Goal: Check status: Check status

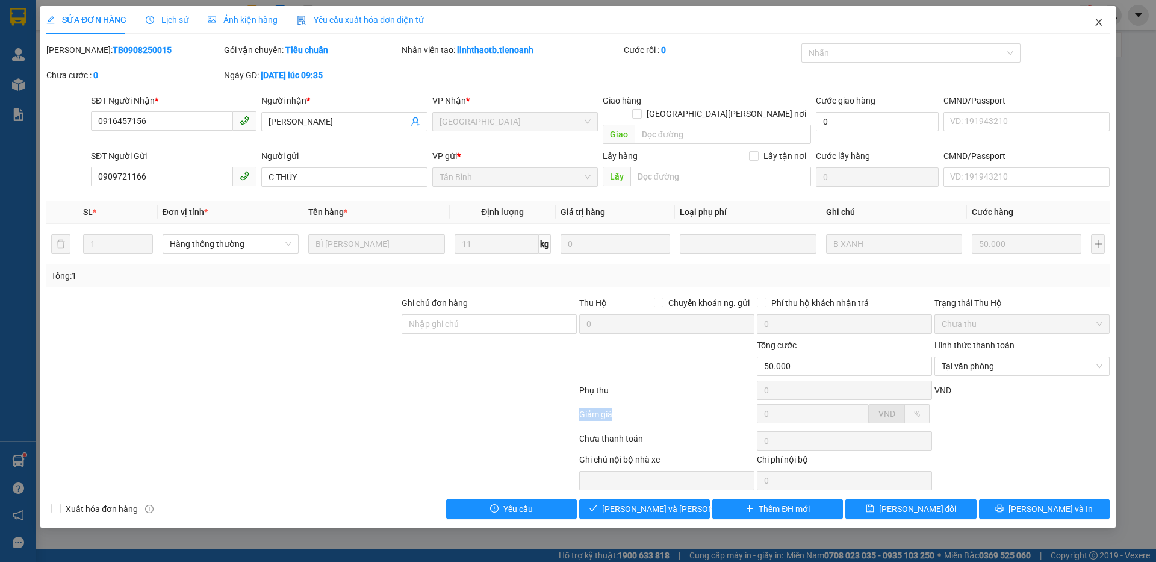
click at [1096, 20] on icon "close" at bounding box center [1098, 22] width 7 height 7
click at [1096, 20] on div "nghiep.tienoanh 1" at bounding box center [1070, 15] width 172 height 21
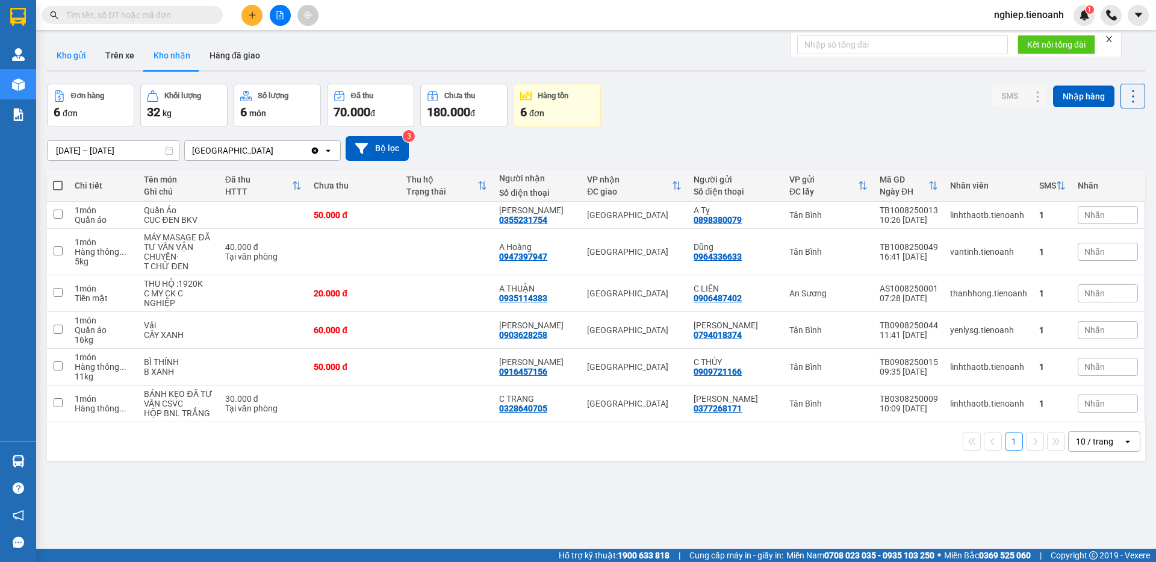
click at [79, 50] on button "Kho gửi" at bounding box center [71, 55] width 49 height 29
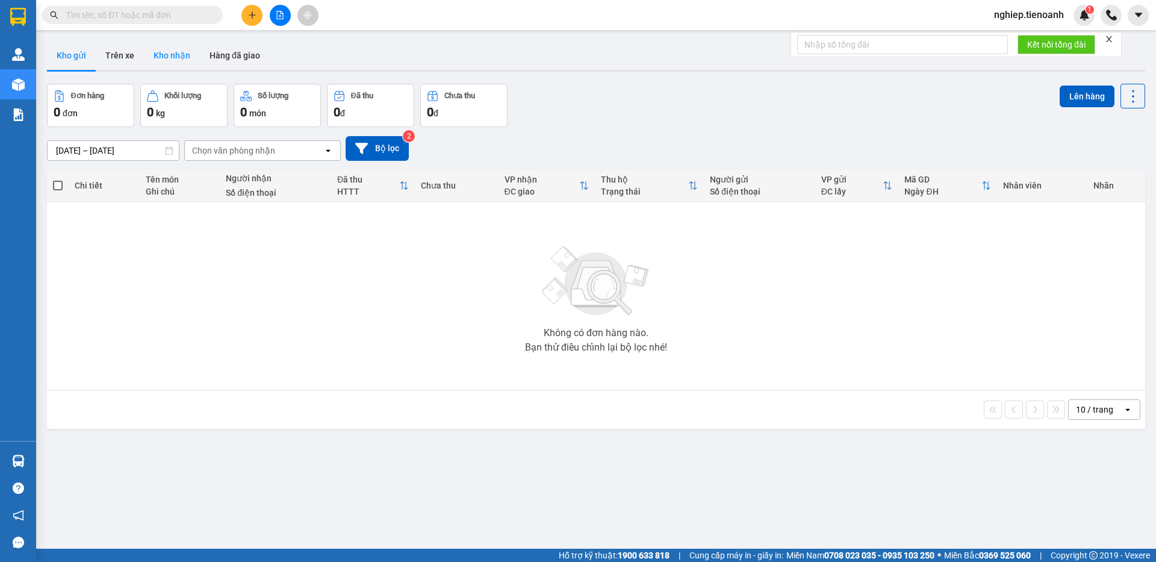
click at [170, 53] on button "Kho nhận" at bounding box center [172, 55] width 56 height 29
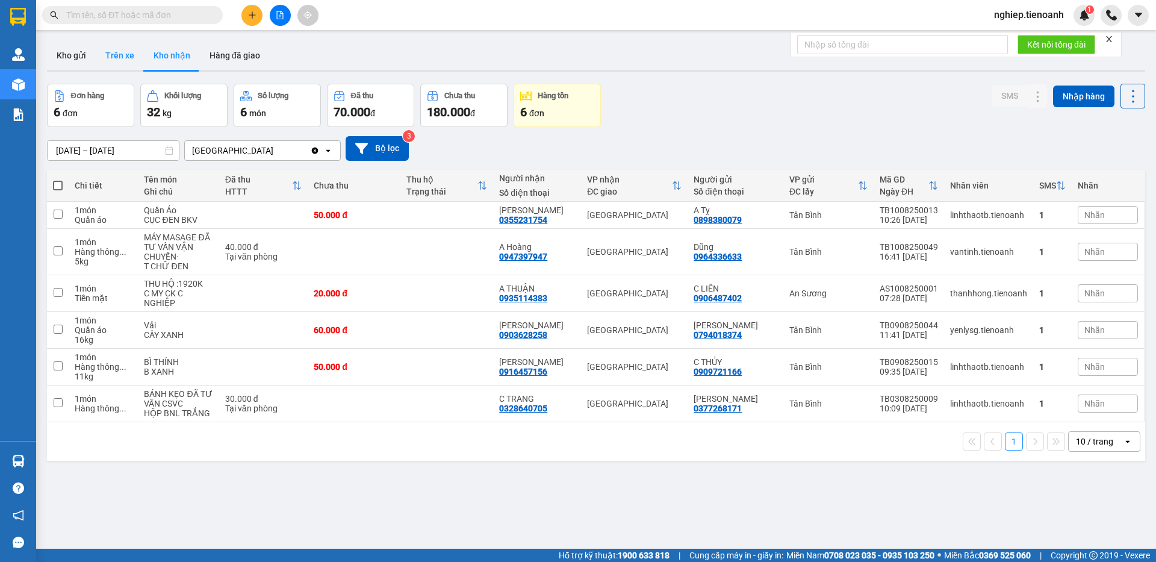
click at [123, 58] on button "Trên xe" at bounding box center [120, 55] width 48 height 29
type input "[DATE] – [DATE]"
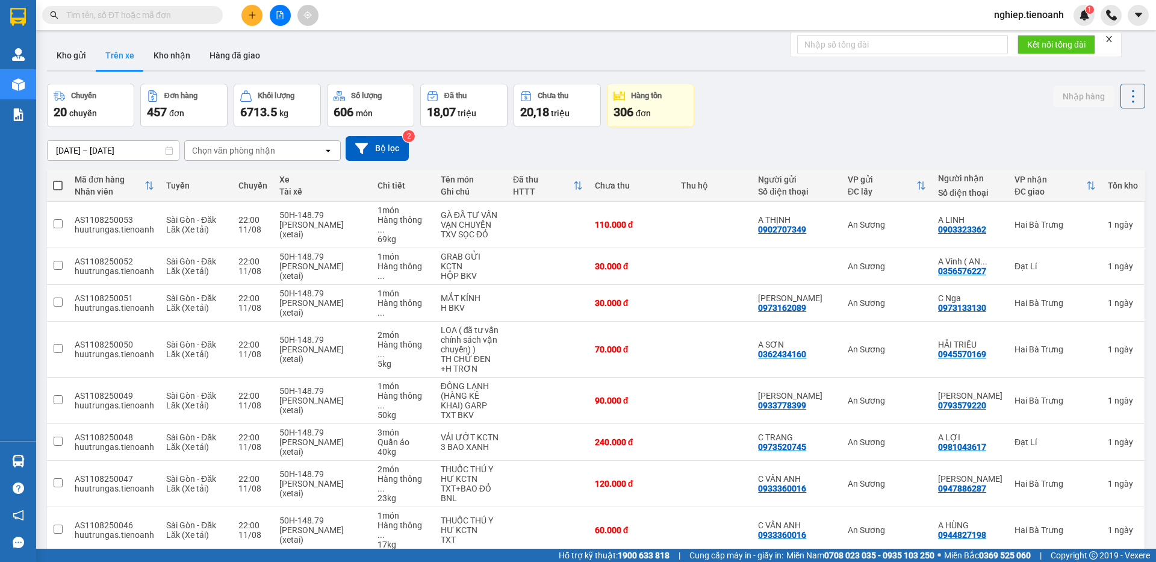
click at [217, 150] on div "Chọn văn phòng nhận" at bounding box center [233, 151] width 83 height 12
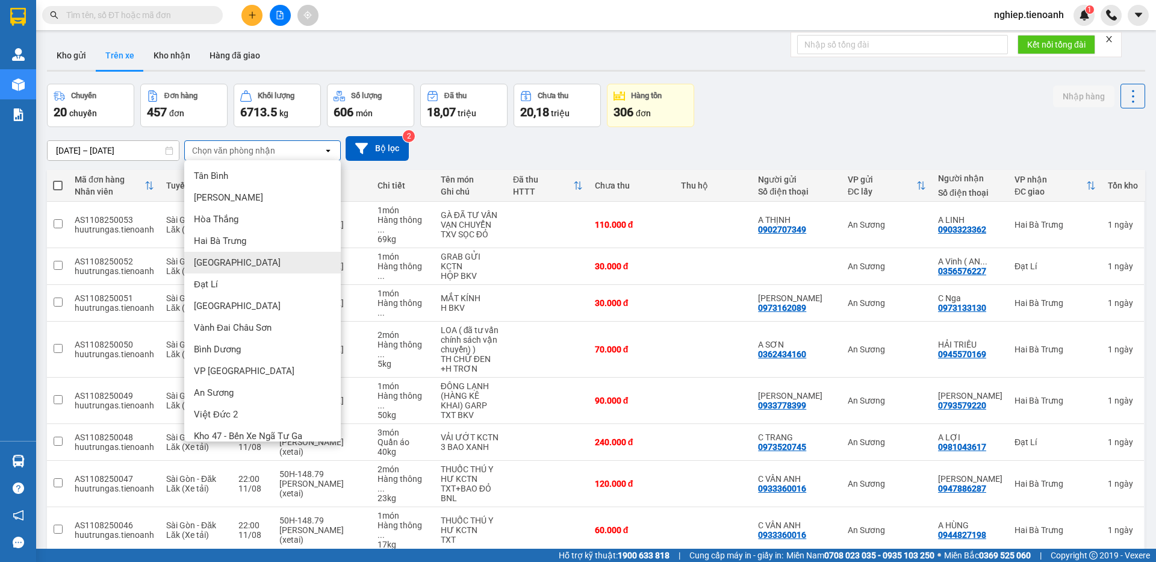
click at [198, 256] on div "[GEOGRAPHIC_DATA]" at bounding box center [262, 263] width 157 height 22
click at [198, 256] on span "Sài Gòn - Đăk Lăk (Xe tải)" at bounding box center [191, 265] width 50 height 19
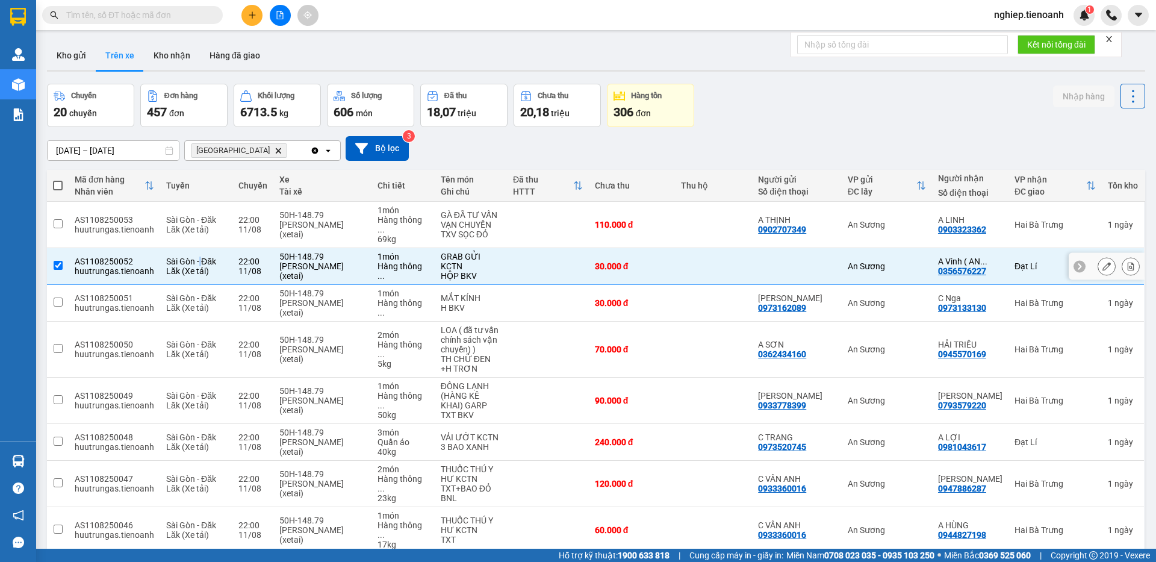
checkbox input "false"
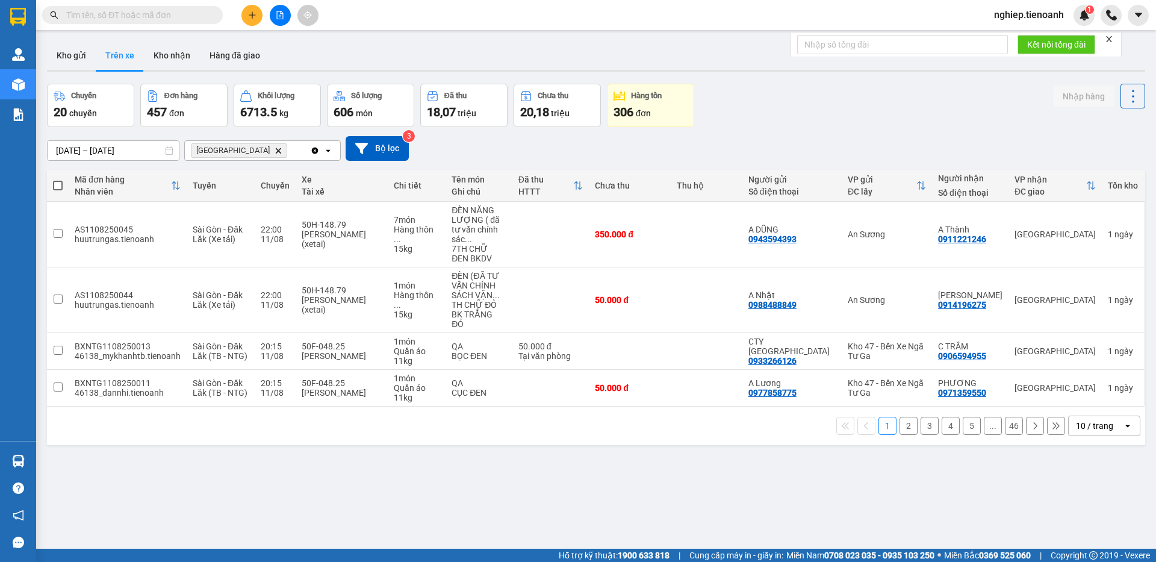
click at [878, 417] on button "1" at bounding box center [887, 426] width 18 height 18
click at [900, 417] on button "2" at bounding box center [909, 426] width 18 height 18
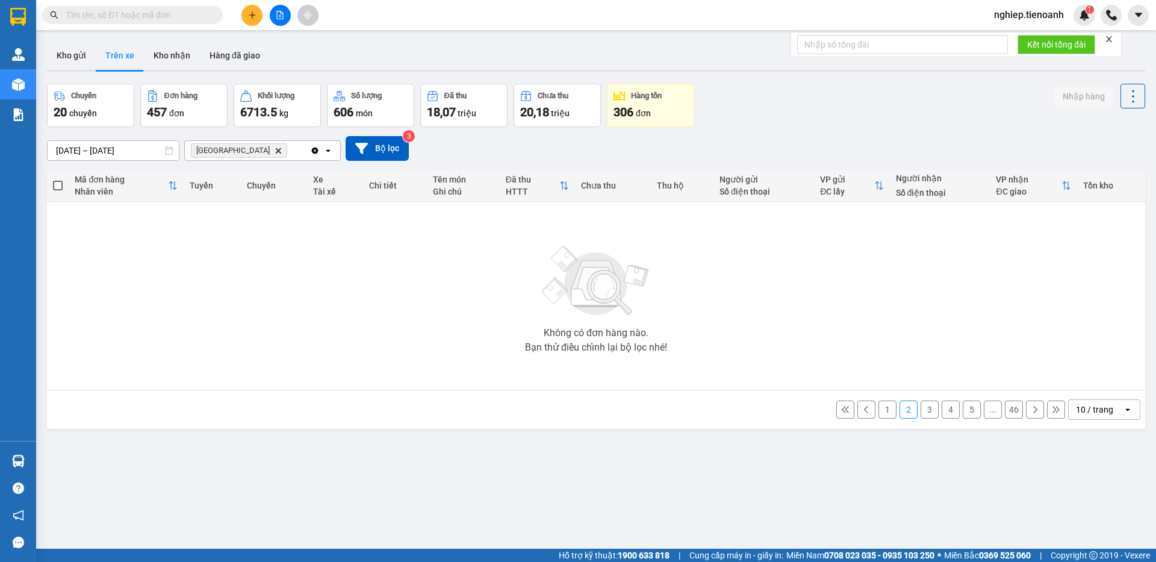
click at [878, 408] on button "1" at bounding box center [887, 409] width 18 height 18
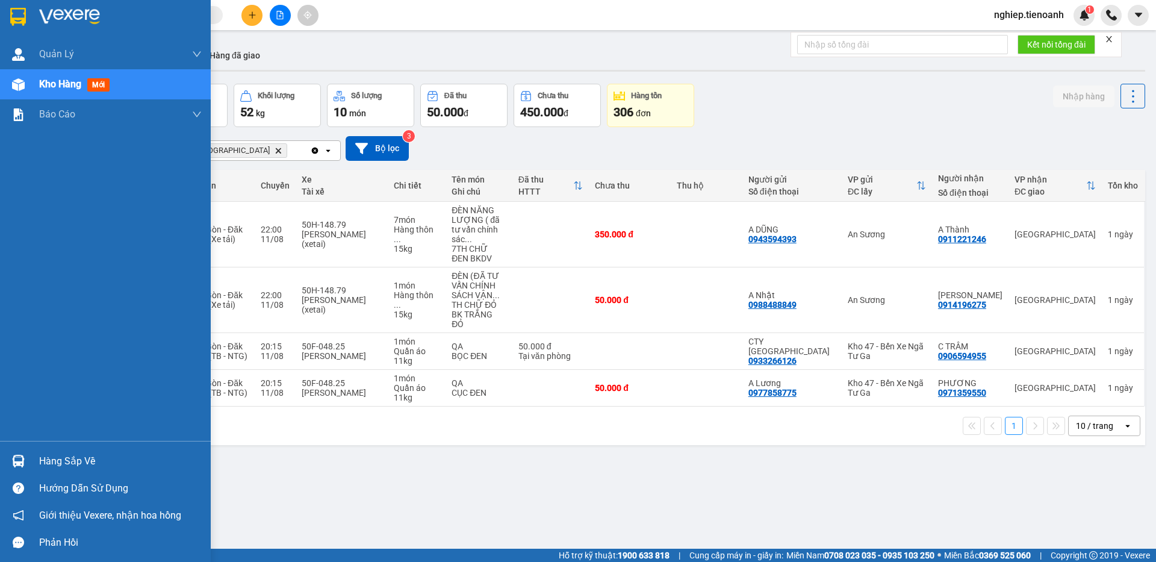
click at [51, 460] on div "Hàng sắp về" at bounding box center [120, 461] width 163 height 18
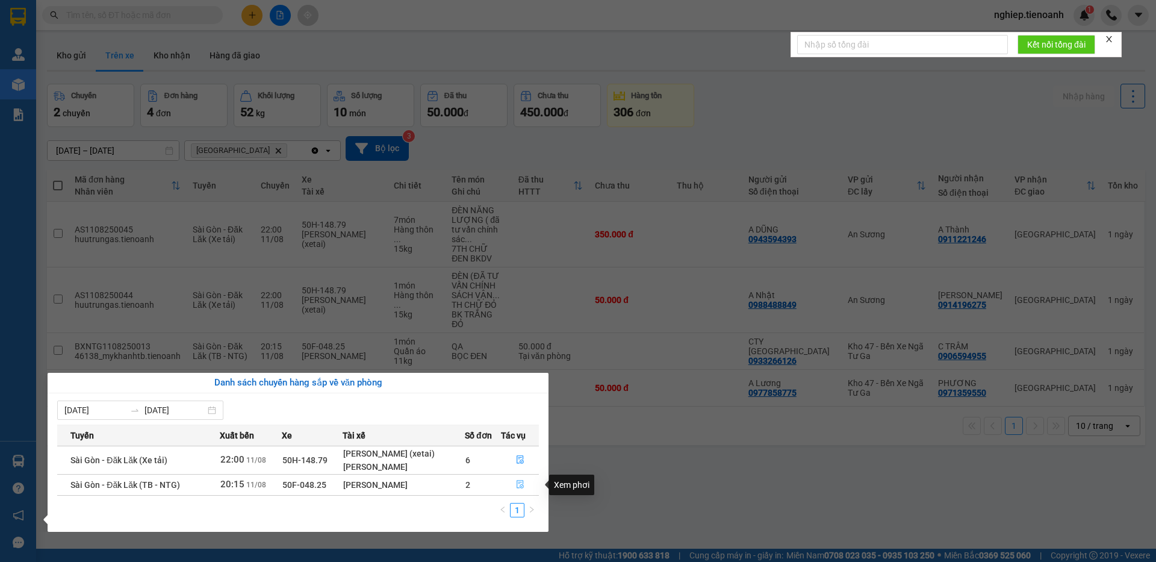
click at [518, 484] on icon "file-done" at bounding box center [520, 484] width 8 height 8
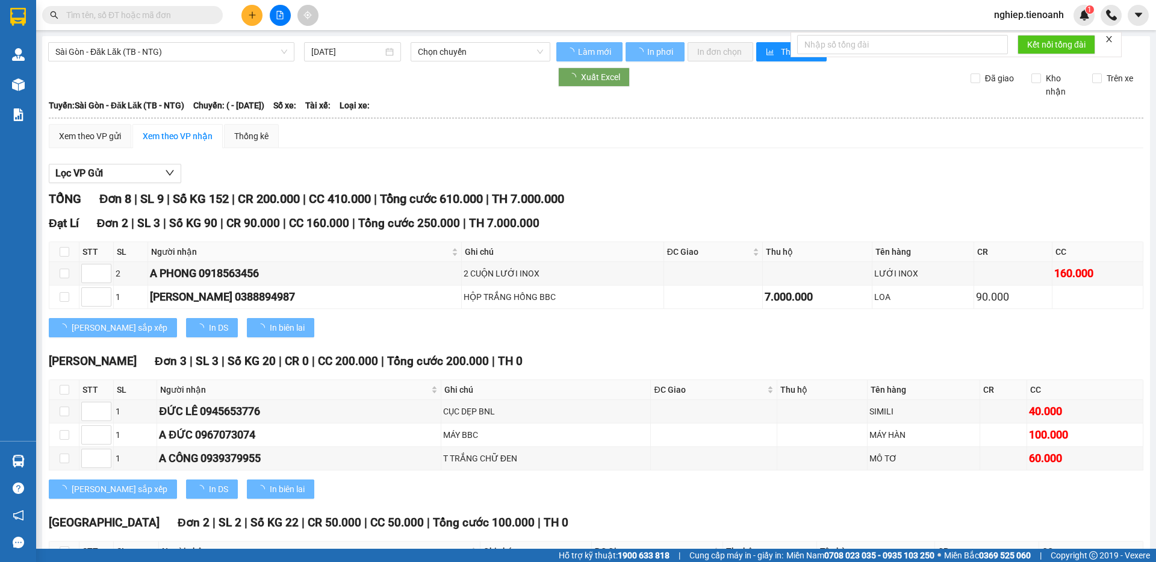
type input "[DATE]"
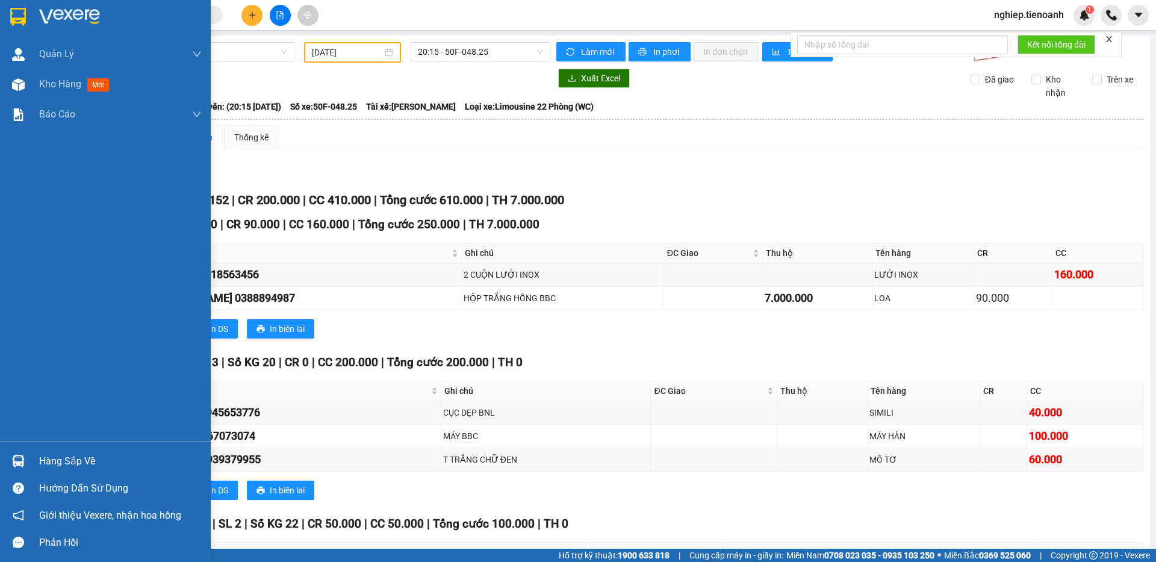
click at [70, 465] on div "Hàng sắp về" at bounding box center [120, 461] width 163 height 18
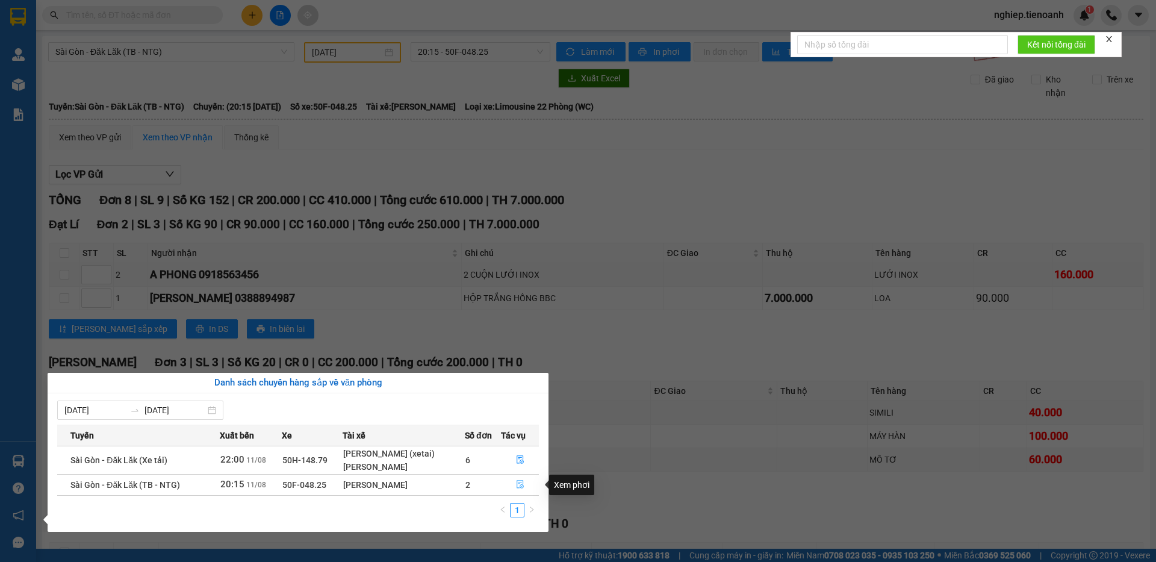
click at [519, 488] on icon "file-done" at bounding box center [520, 484] width 7 height 8
click at [519, 488] on div "[PERSON_NAME] sắp xếp In DS In biên lai" at bounding box center [596, 489] width 1095 height 19
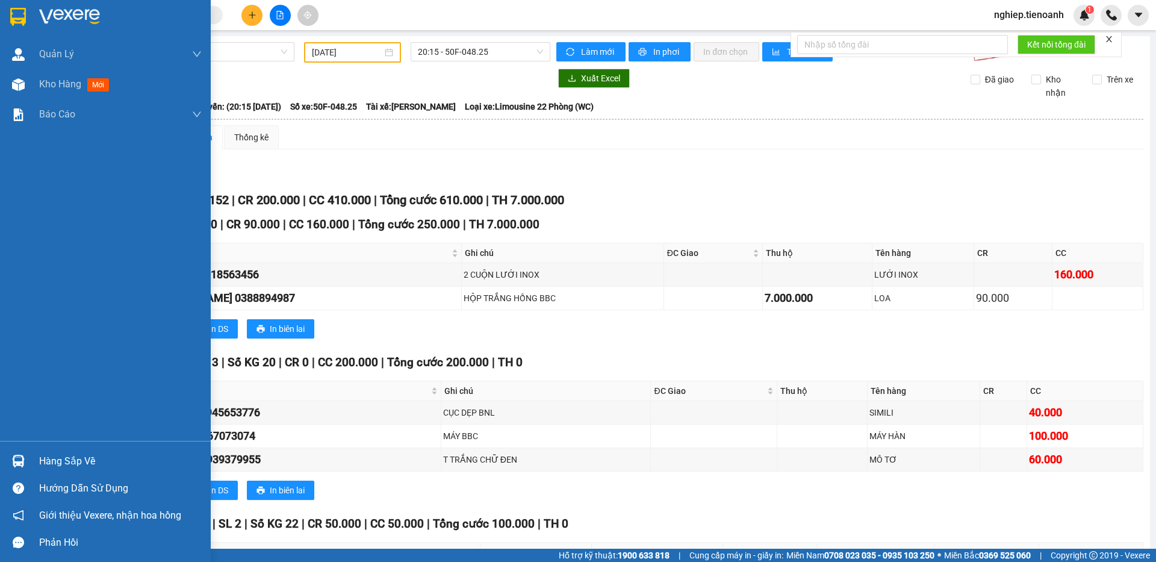
click at [92, 459] on div "Hàng sắp về" at bounding box center [120, 461] width 163 height 18
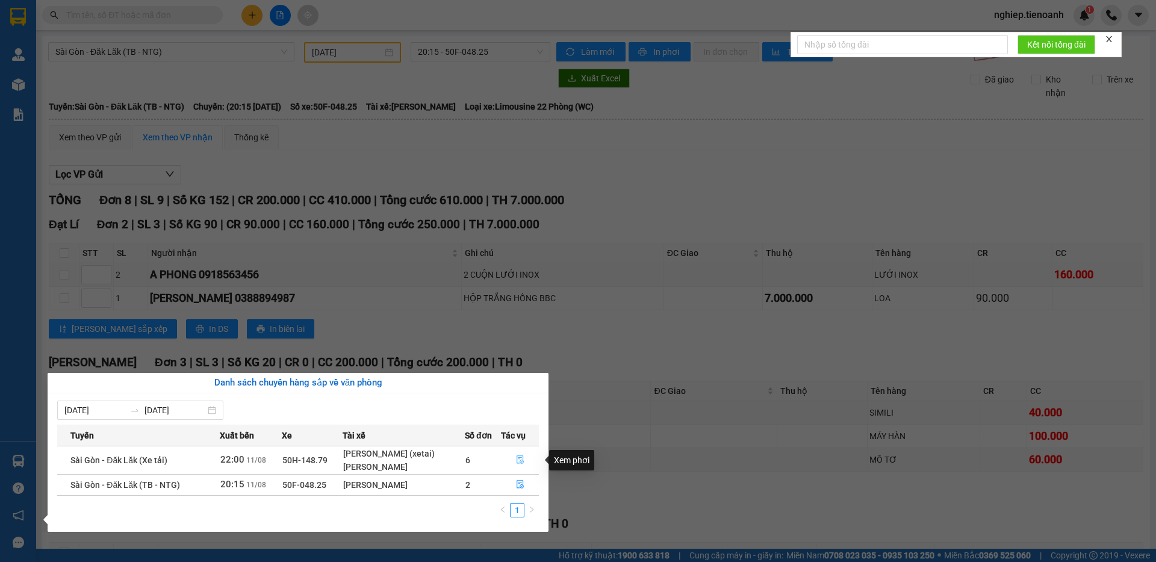
click at [524, 458] on icon "file-done" at bounding box center [520, 459] width 8 height 8
click at [524, 458] on div "T TRẮNG CHỮ ĐEN" at bounding box center [546, 459] width 206 height 13
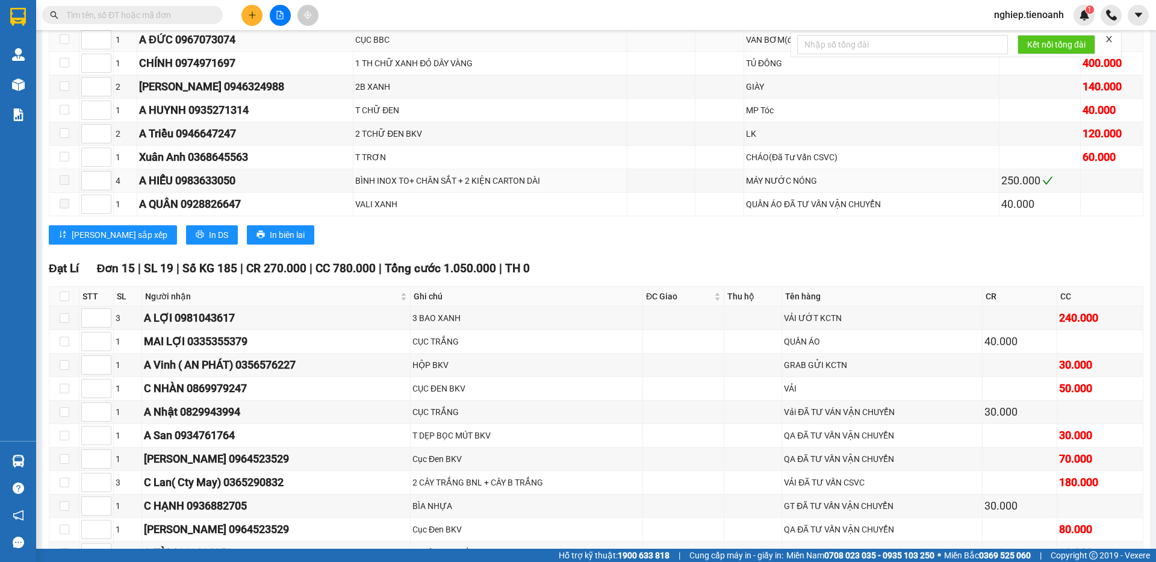
scroll to position [4931, 0]
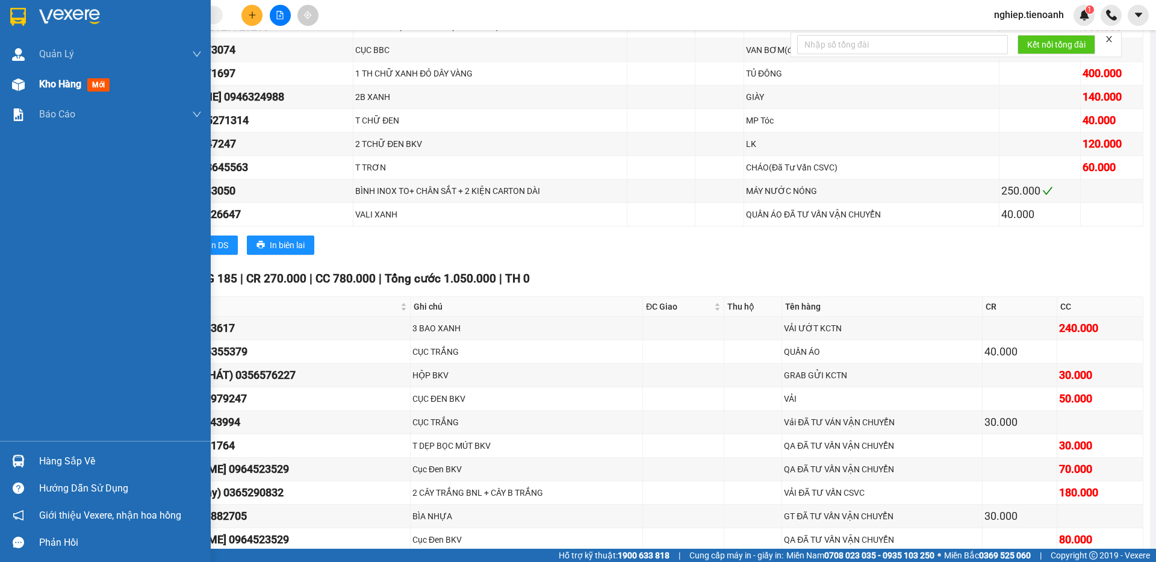
click at [55, 82] on span "Kho hàng" at bounding box center [60, 83] width 42 height 11
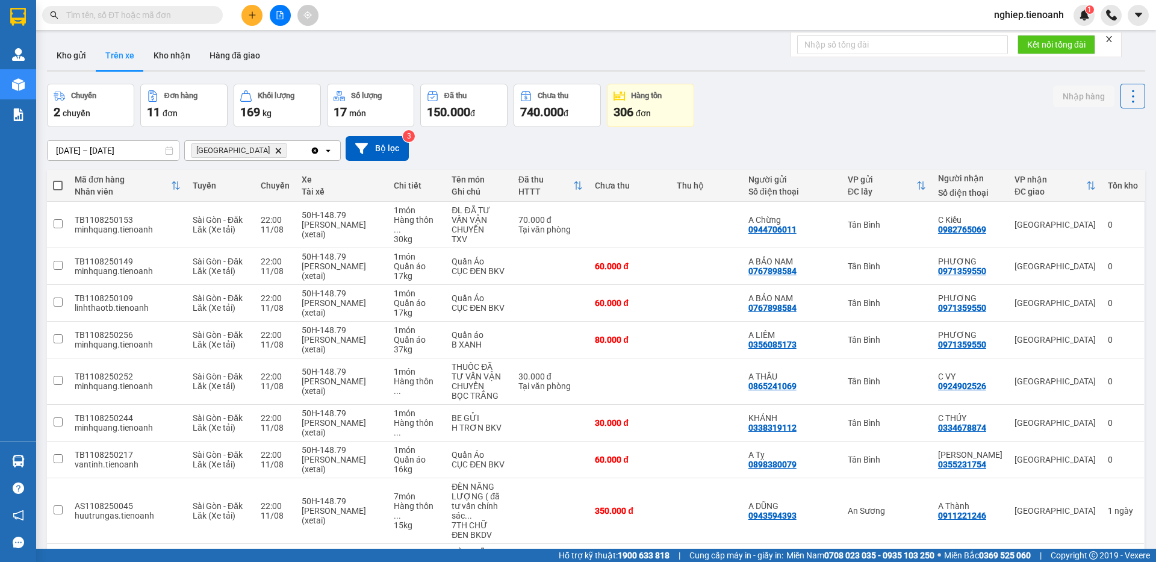
click at [121, 52] on button "Trên xe" at bounding box center [120, 55] width 48 height 29
click at [275, 150] on icon "Delete" at bounding box center [278, 150] width 7 height 7
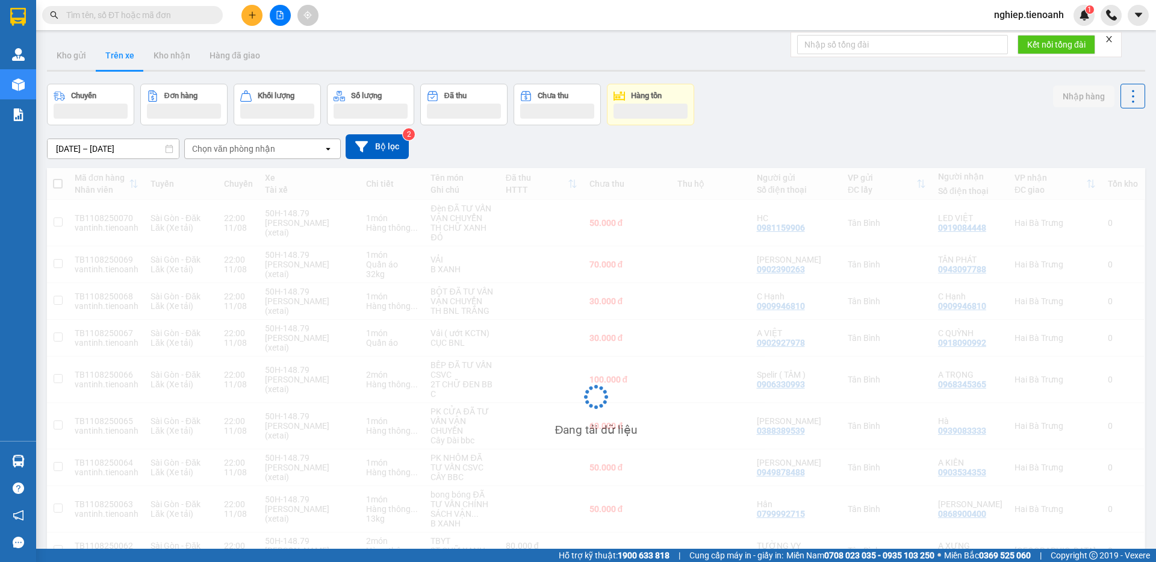
click at [242, 148] on div "Chọn văn phòng nhận" at bounding box center [233, 149] width 83 height 12
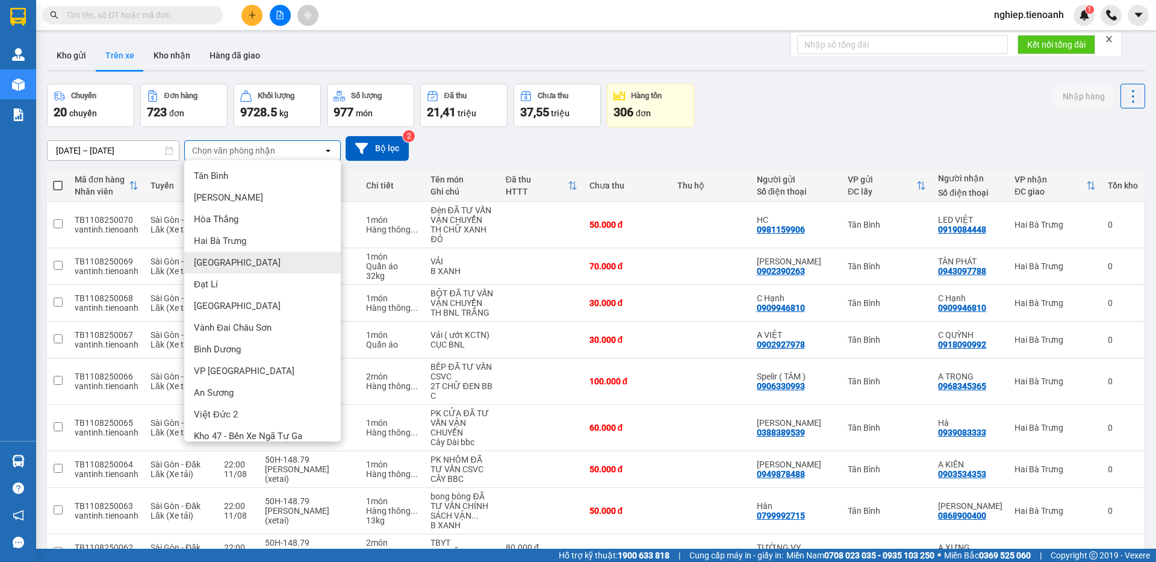
click at [211, 266] on span "[GEOGRAPHIC_DATA]" at bounding box center [237, 262] width 87 height 12
click at [211, 264] on div "Sài Gòn - Đăk Lăk (Xe tải)" at bounding box center [181, 265] width 61 height 19
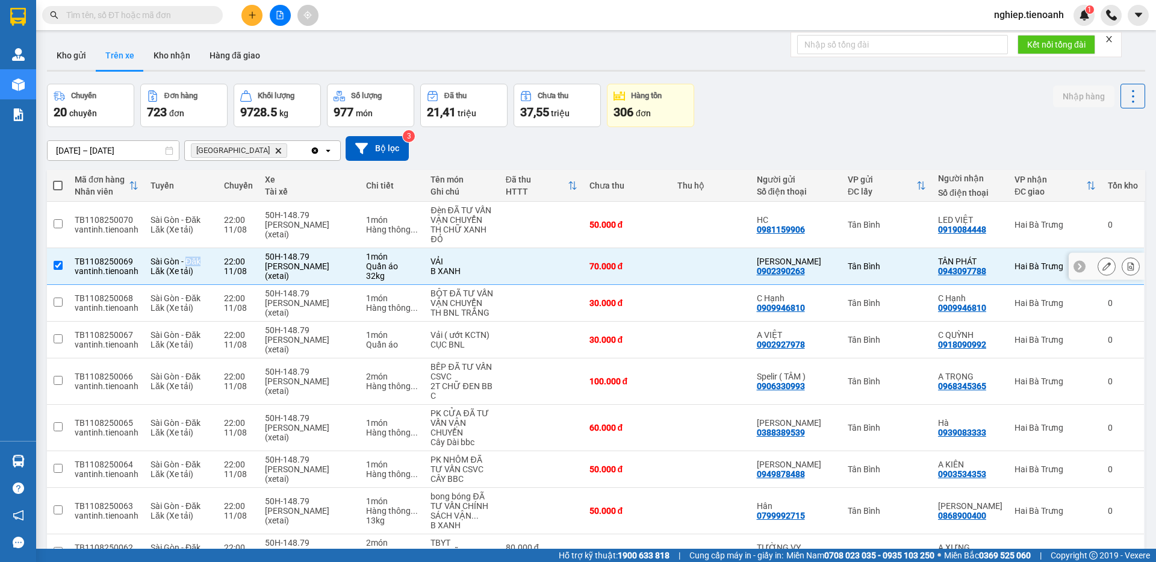
checkbox input "false"
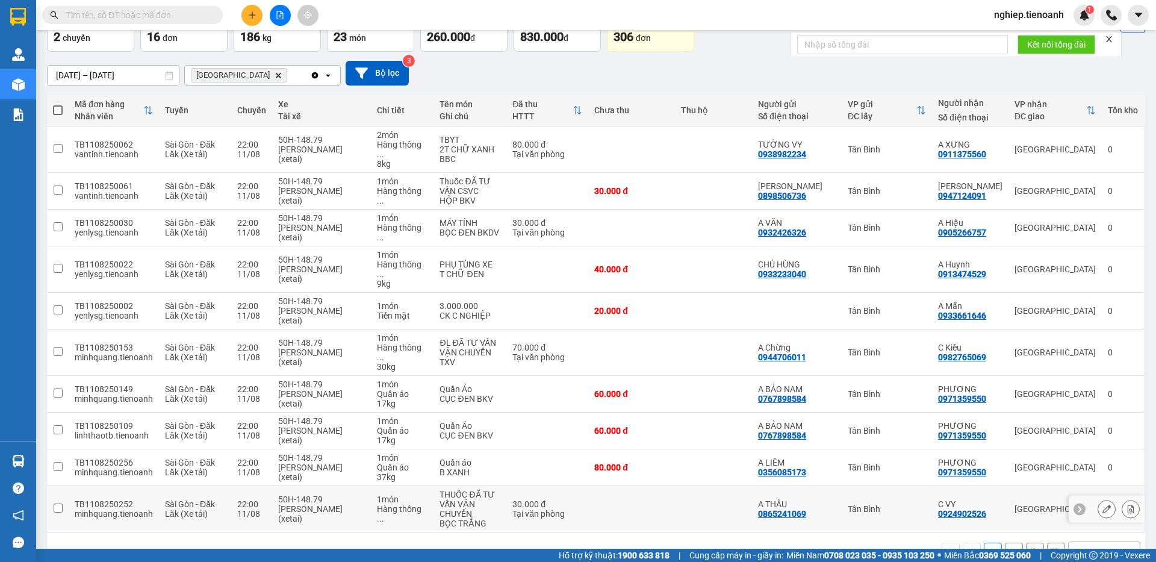
scroll to position [79, 0]
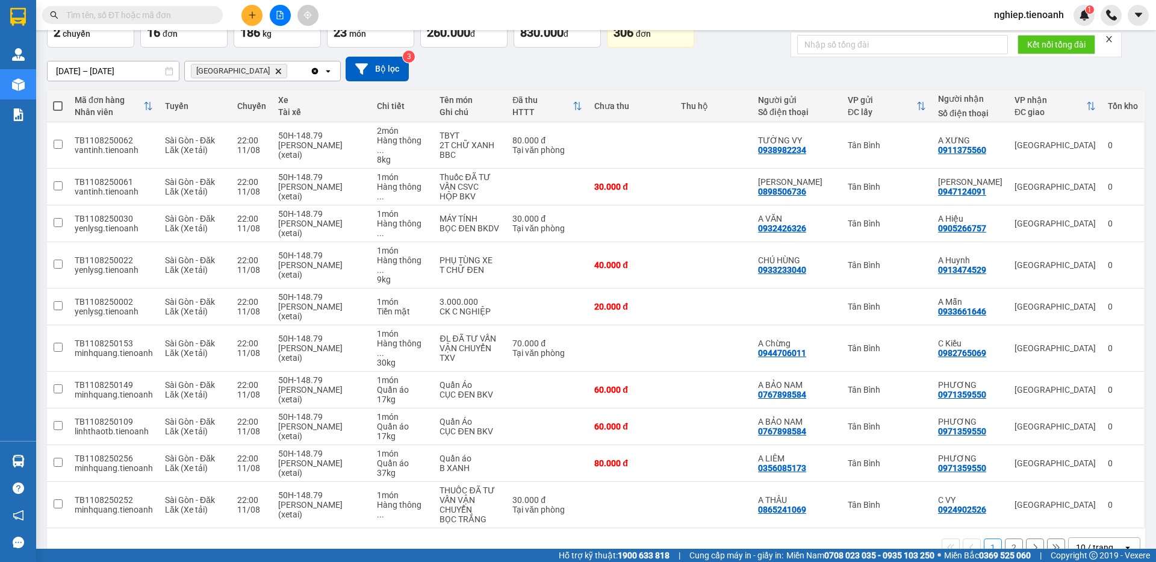
click at [1010, 538] on button "2" at bounding box center [1014, 547] width 18 height 18
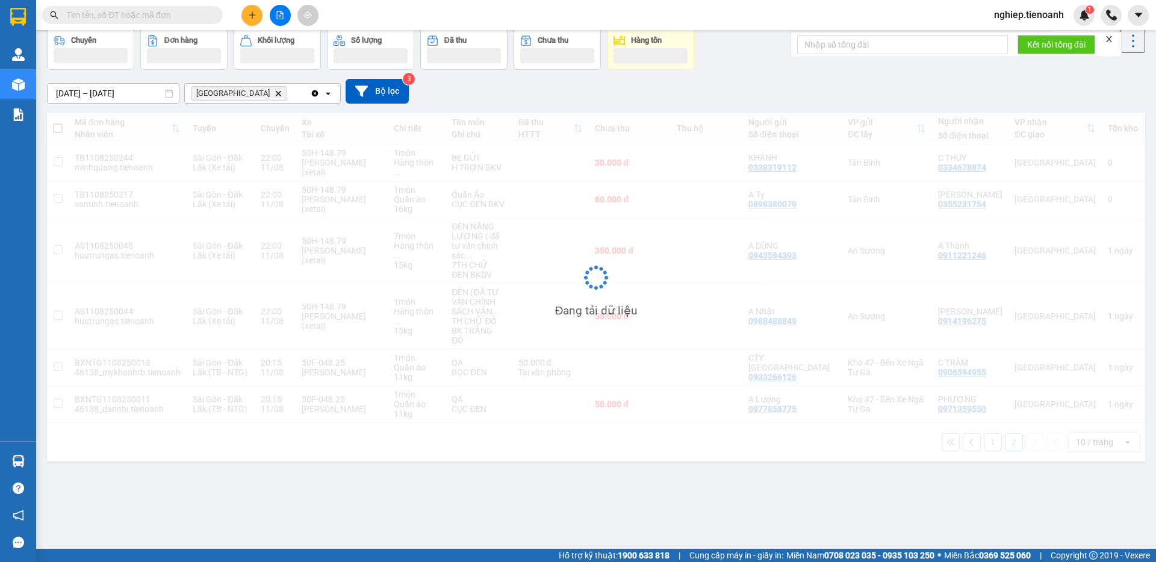
scroll to position [55, 0]
